Goal: Task Accomplishment & Management: Manage account settings

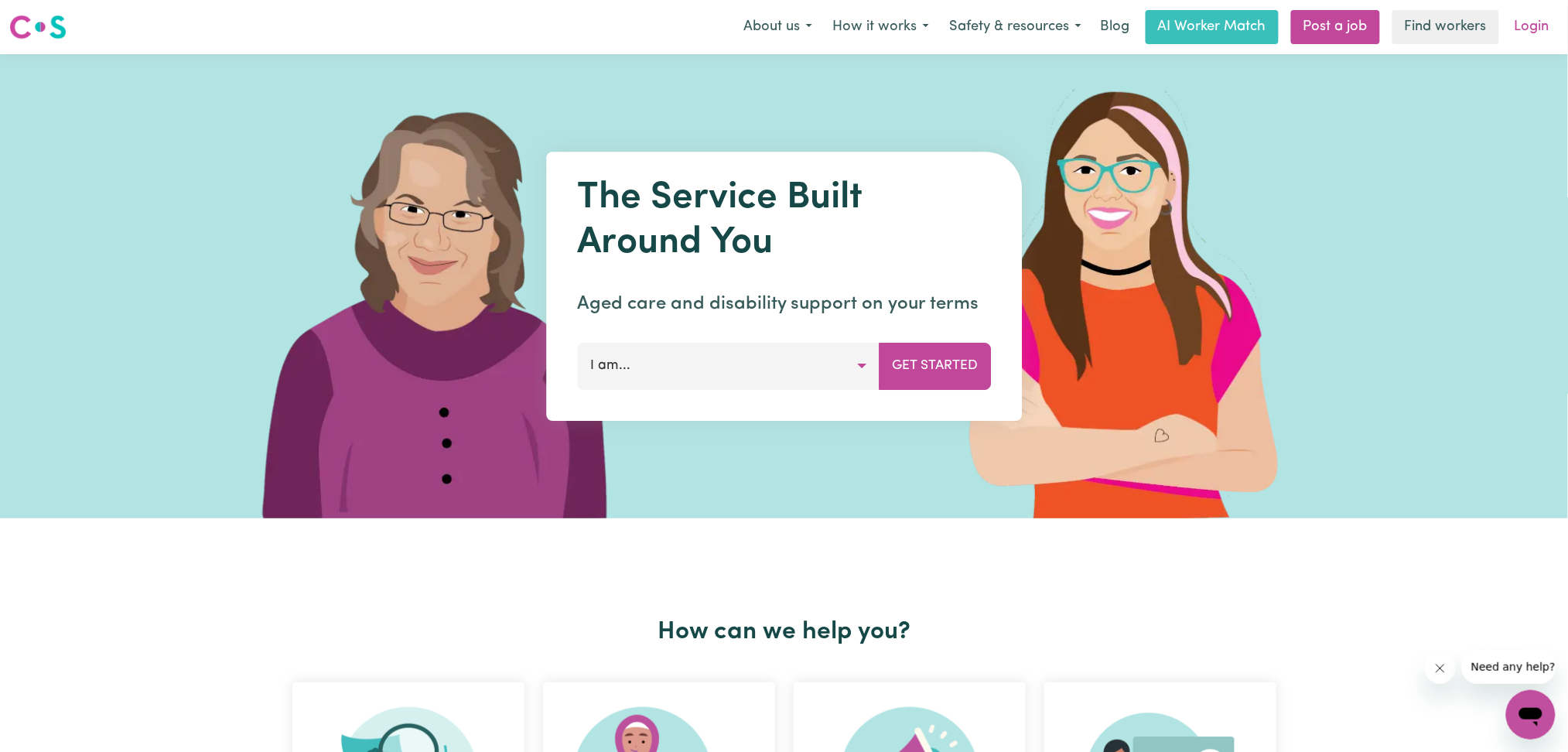
click at [1517, 11] on link "Login" at bounding box center [1531, 27] width 54 height 34
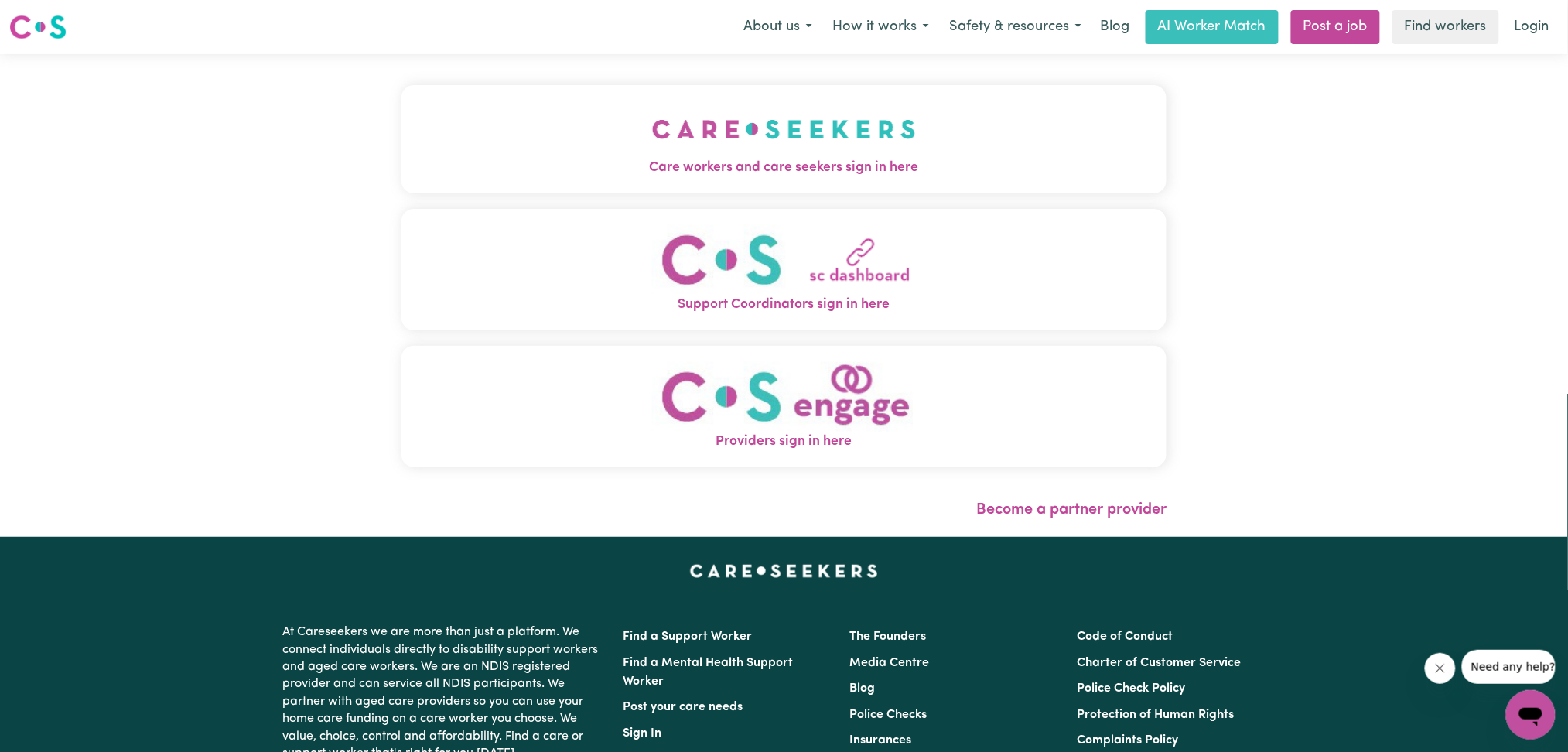
click at [861, 129] on button "Care workers and care seekers sign in here" at bounding box center [784, 139] width 766 height 108
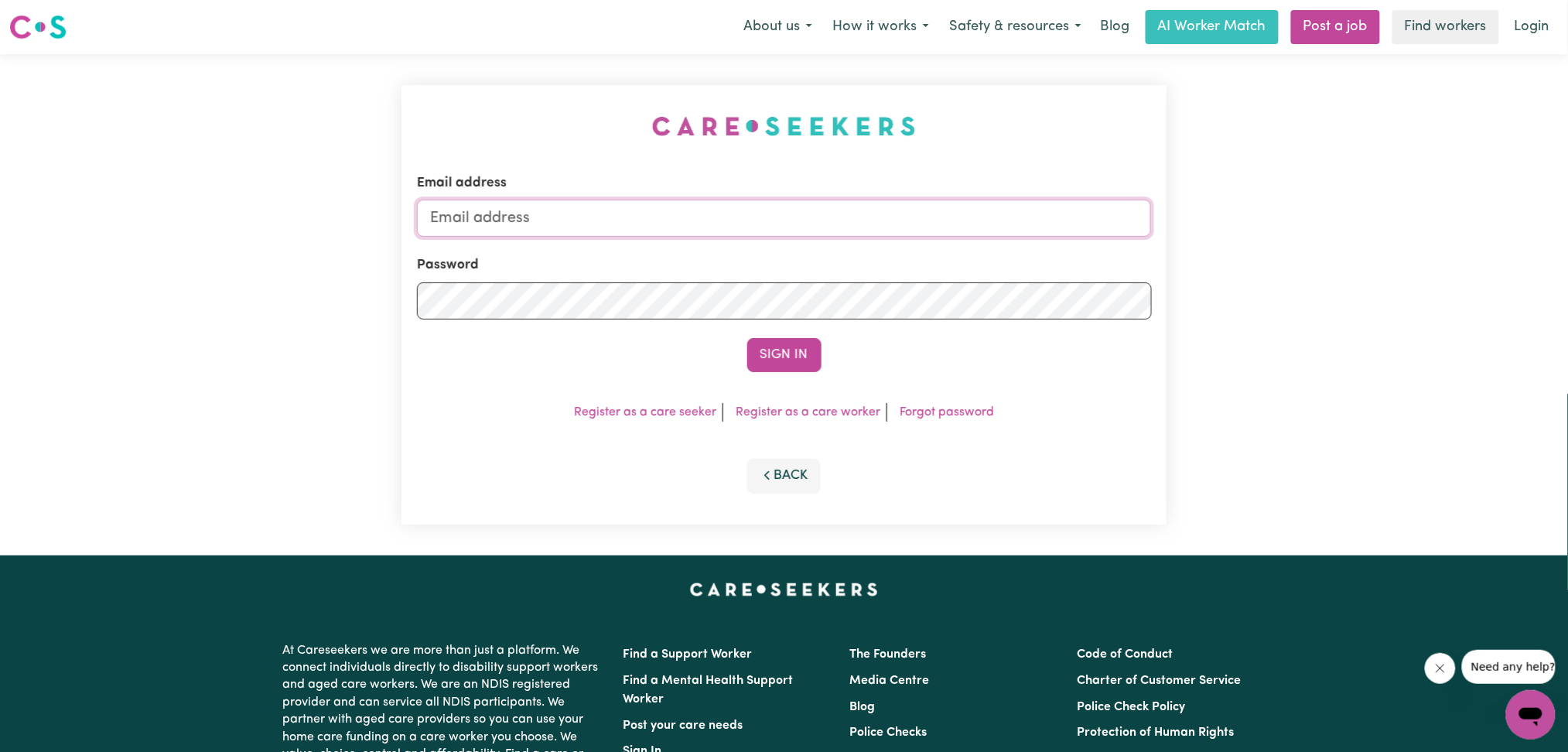
click at [671, 202] on input "Email address" at bounding box center [784, 218] width 735 height 37
type input "[EMAIL_ADDRESS][DOMAIN_NAME]"
drag, startPoint x: 804, startPoint y: 323, endPoint x: 795, endPoint y: 350, distance: 28.5
click at [803, 329] on form "Email address [EMAIL_ADDRESS][DOMAIN_NAME] Password Sign In" at bounding box center [784, 273] width 735 height 199
click at [795, 350] on button "Sign In" at bounding box center [784, 355] width 74 height 34
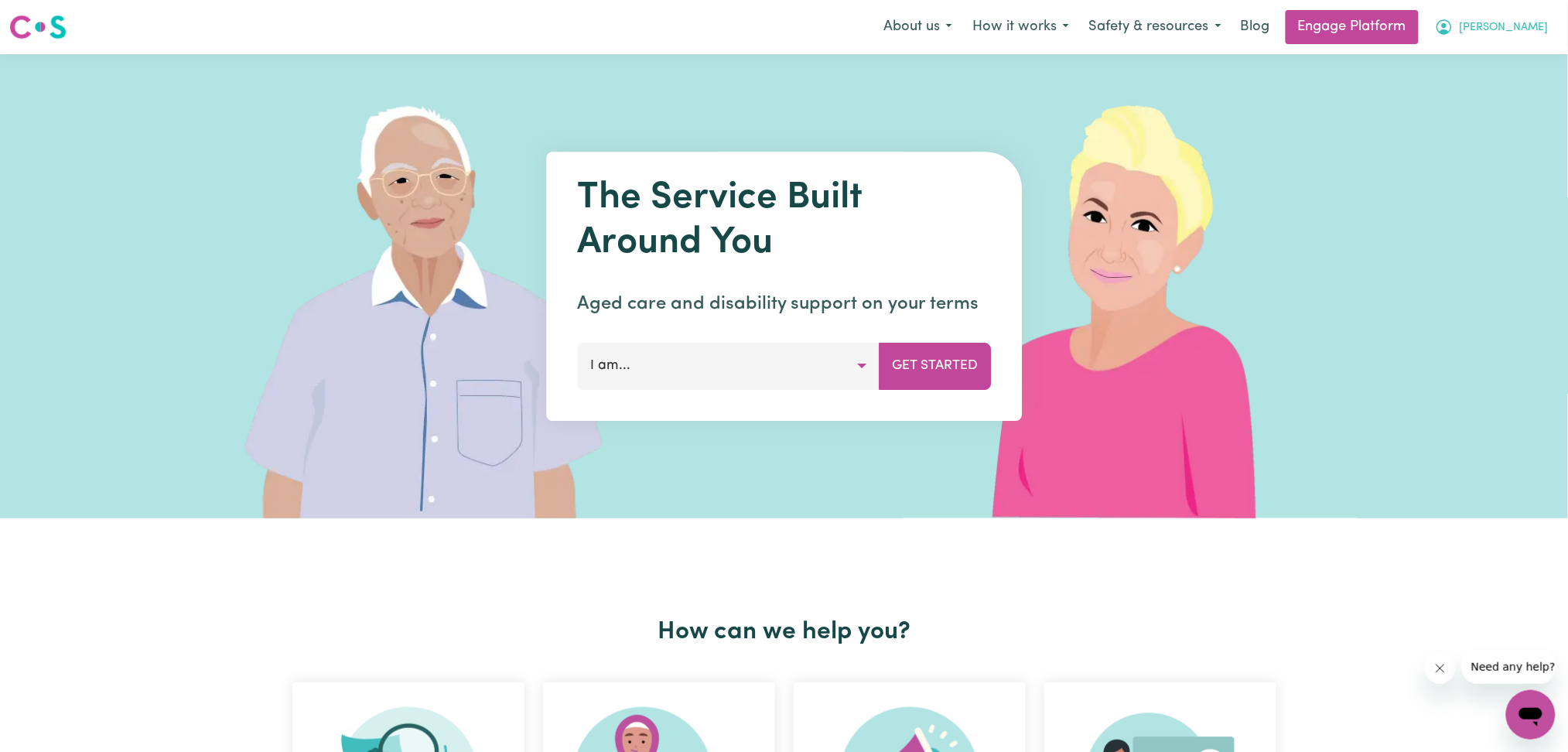
click at [1527, 20] on span "[PERSON_NAME]" at bounding box center [1503, 28] width 89 height 17
click at [1390, 21] on link "Engage Platform" at bounding box center [1352, 27] width 133 height 34
